Goal: Find specific page/section: Find specific page/section

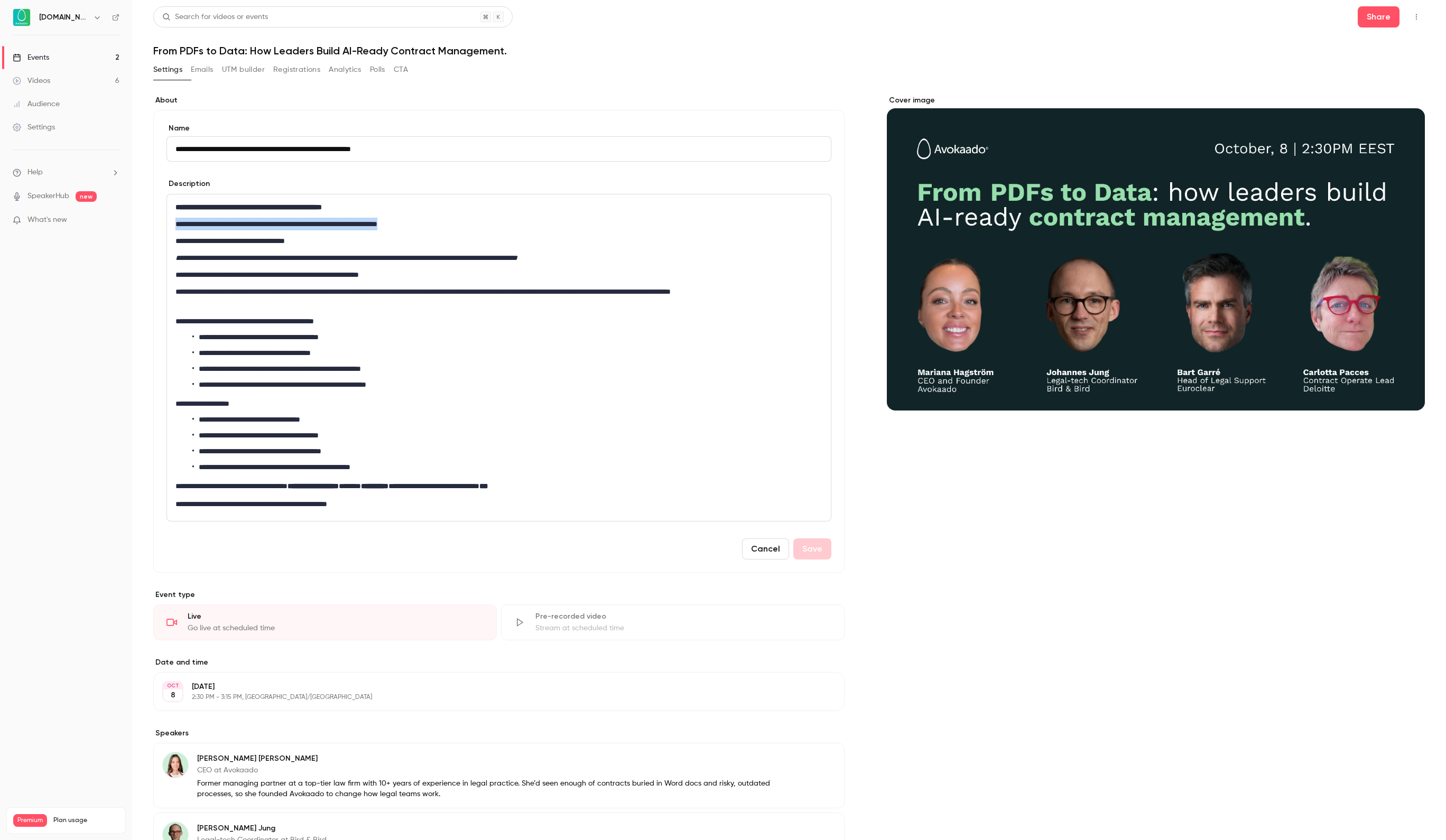
click at [85, 51] on link "Events 2" at bounding box center [66, 57] width 132 height 23
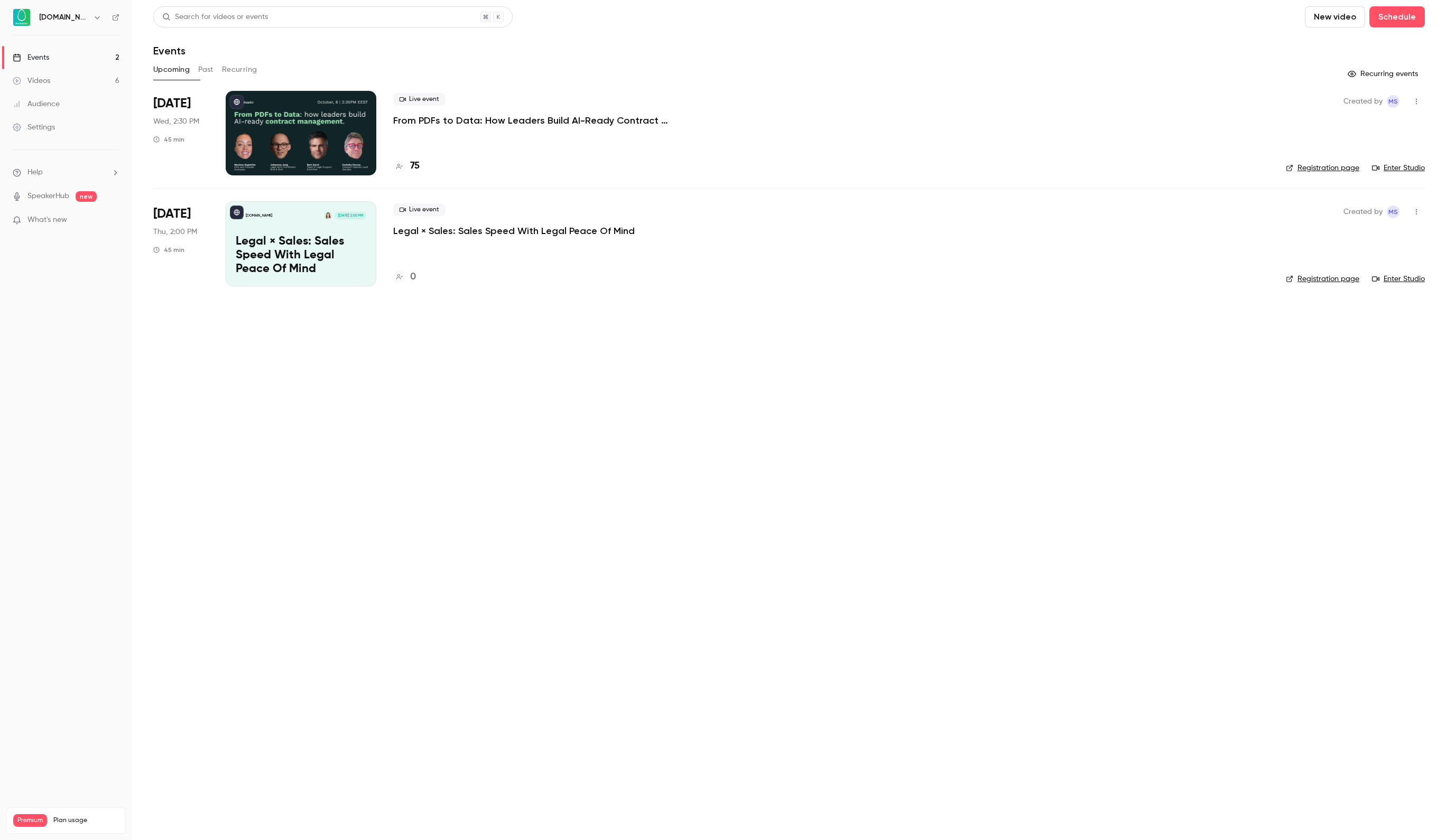
click at [266, 108] on div at bounding box center [301, 133] width 151 height 85
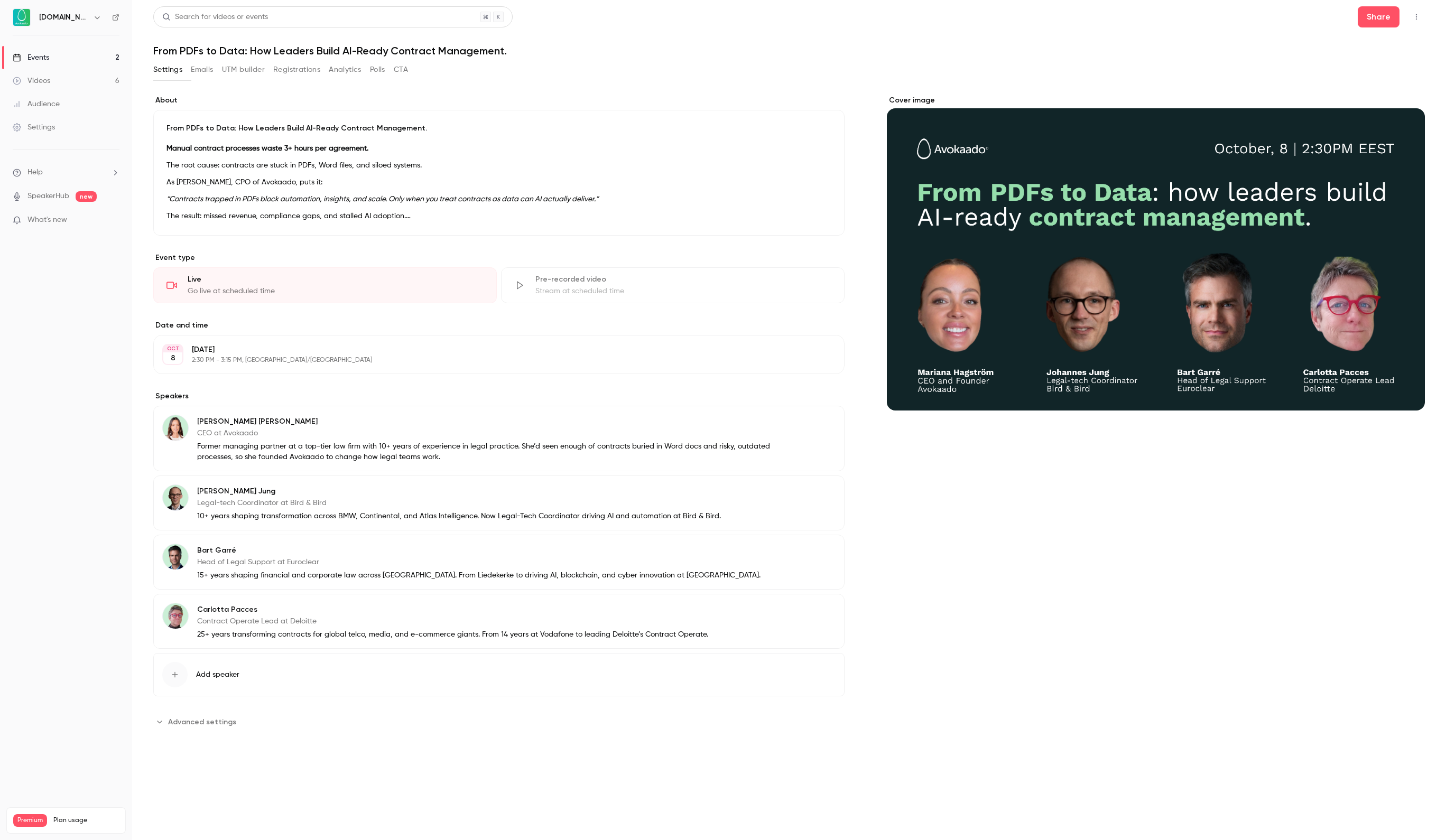
click at [314, 71] on button "Registrations" at bounding box center [297, 70] width 47 height 17
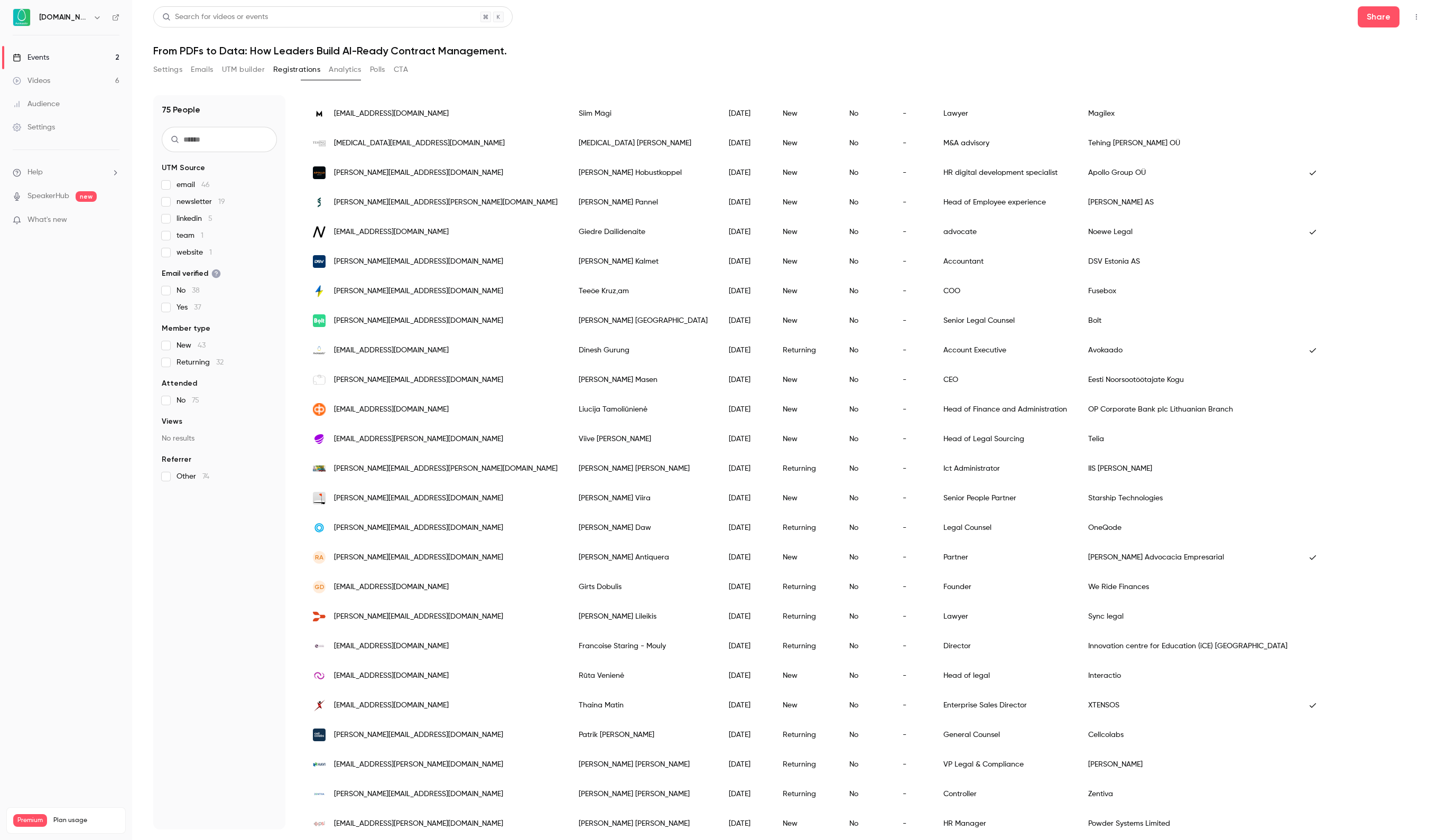
click at [95, 56] on link "Events 2" at bounding box center [66, 57] width 132 height 23
